Goal: Information Seeking & Learning: Learn about a topic

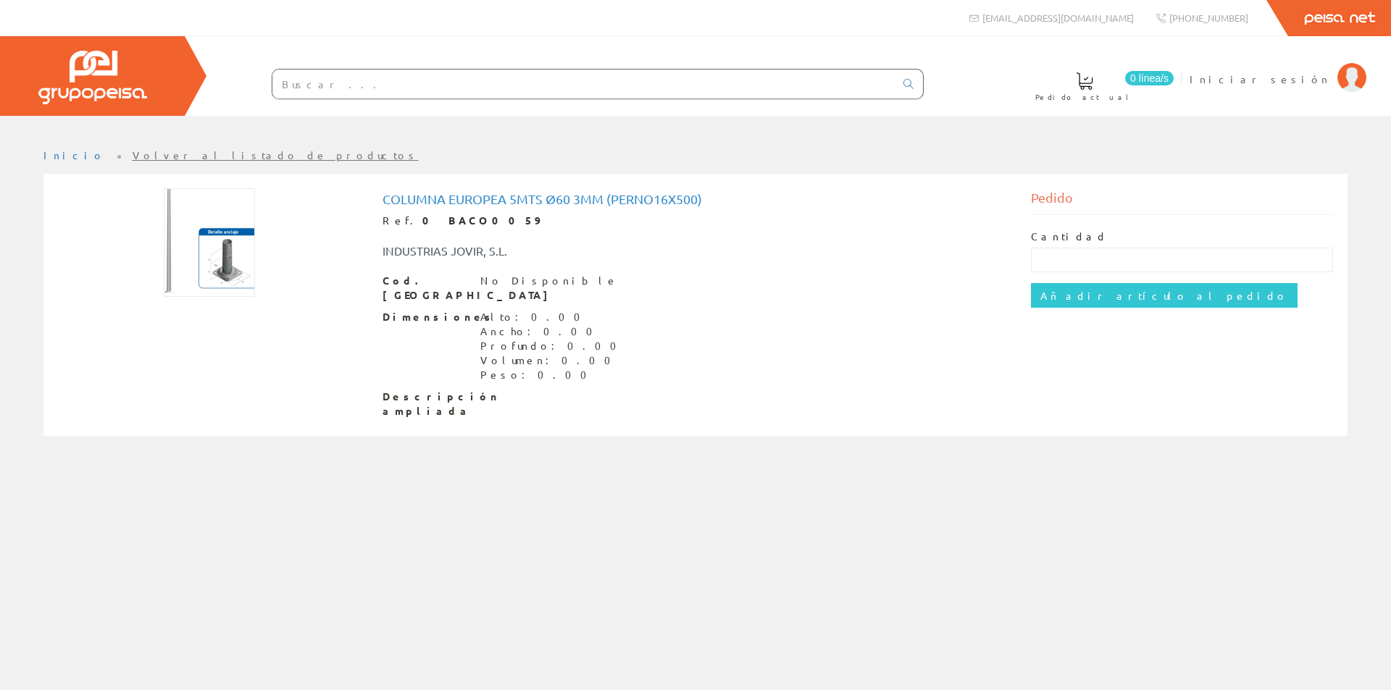
click at [231, 260] on img at bounding box center [209, 242] width 91 height 109
click at [227, 243] on img at bounding box center [209, 242] width 91 height 109
click at [234, 237] on img at bounding box center [209, 242] width 91 height 109
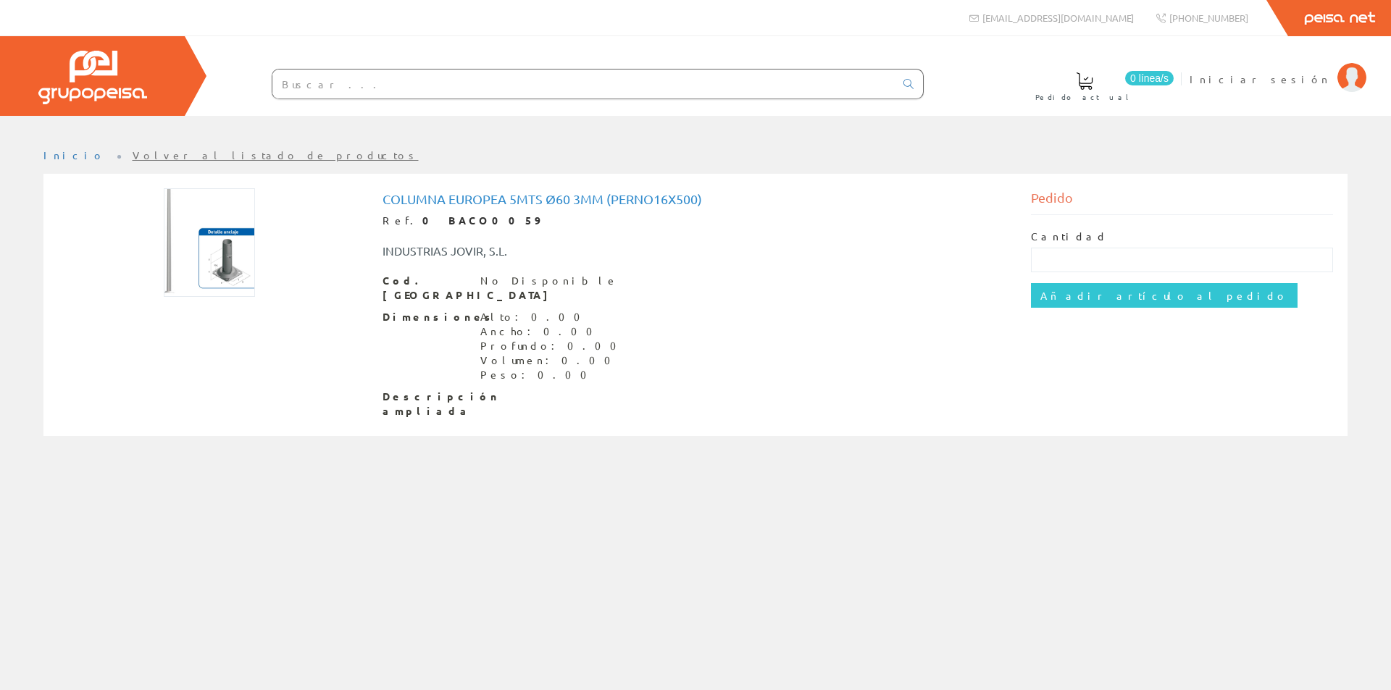
click at [234, 237] on img at bounding box center [209, 242] width 91 height 109
click at [228, 250] on img at bounding box center [209, 242] width 91 height 109
click at [232, 249] on img at bounding box center [209, 242] width 91 height 109
